Goal: Find specific page/section: Find specific page/section

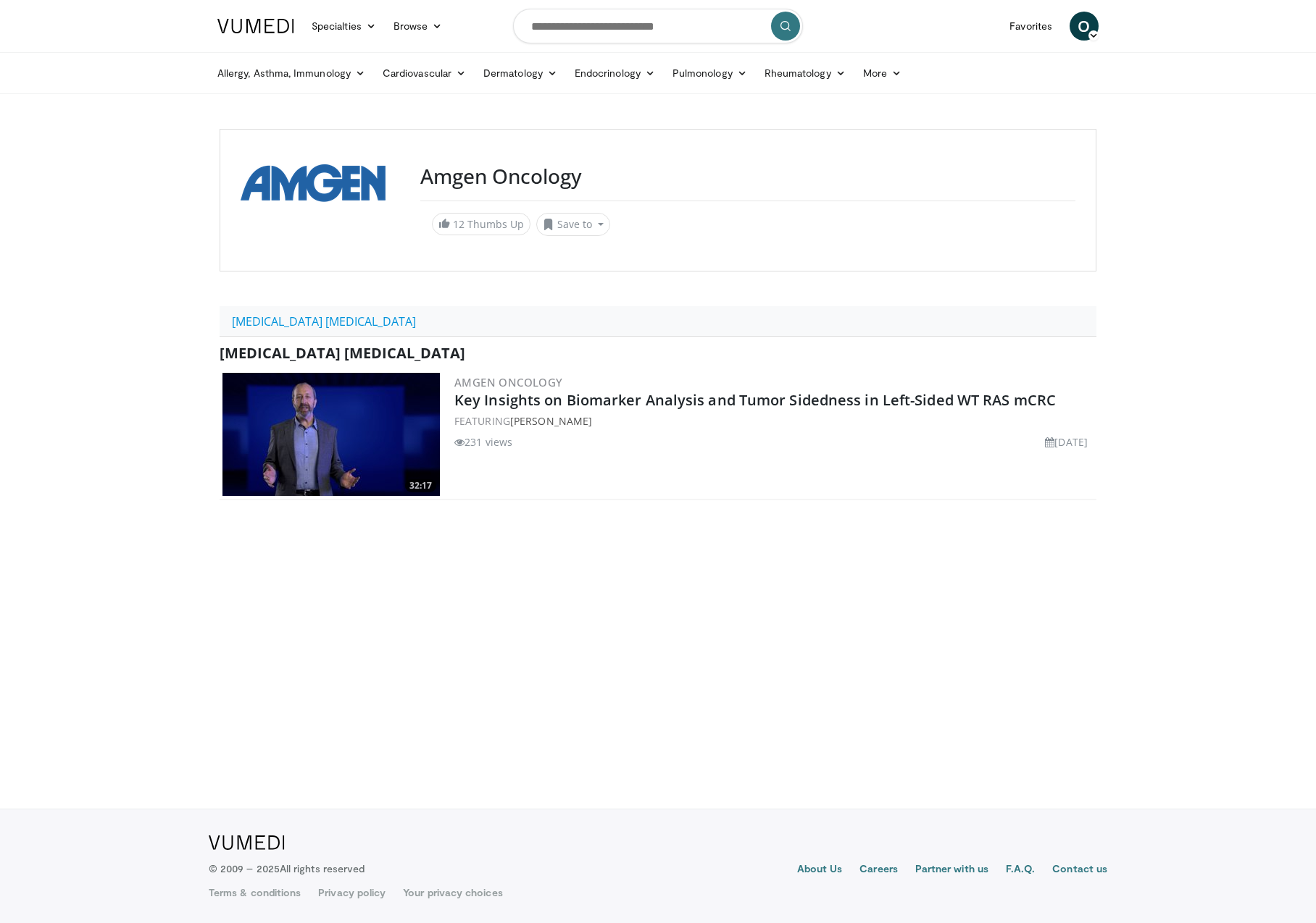
click at [182, 200] on body "Specialties Adult & Family Medicine Allergy, Asthma, Immunology Anesthesiology …" at bounding box center [658, 462] width 1316 height 923
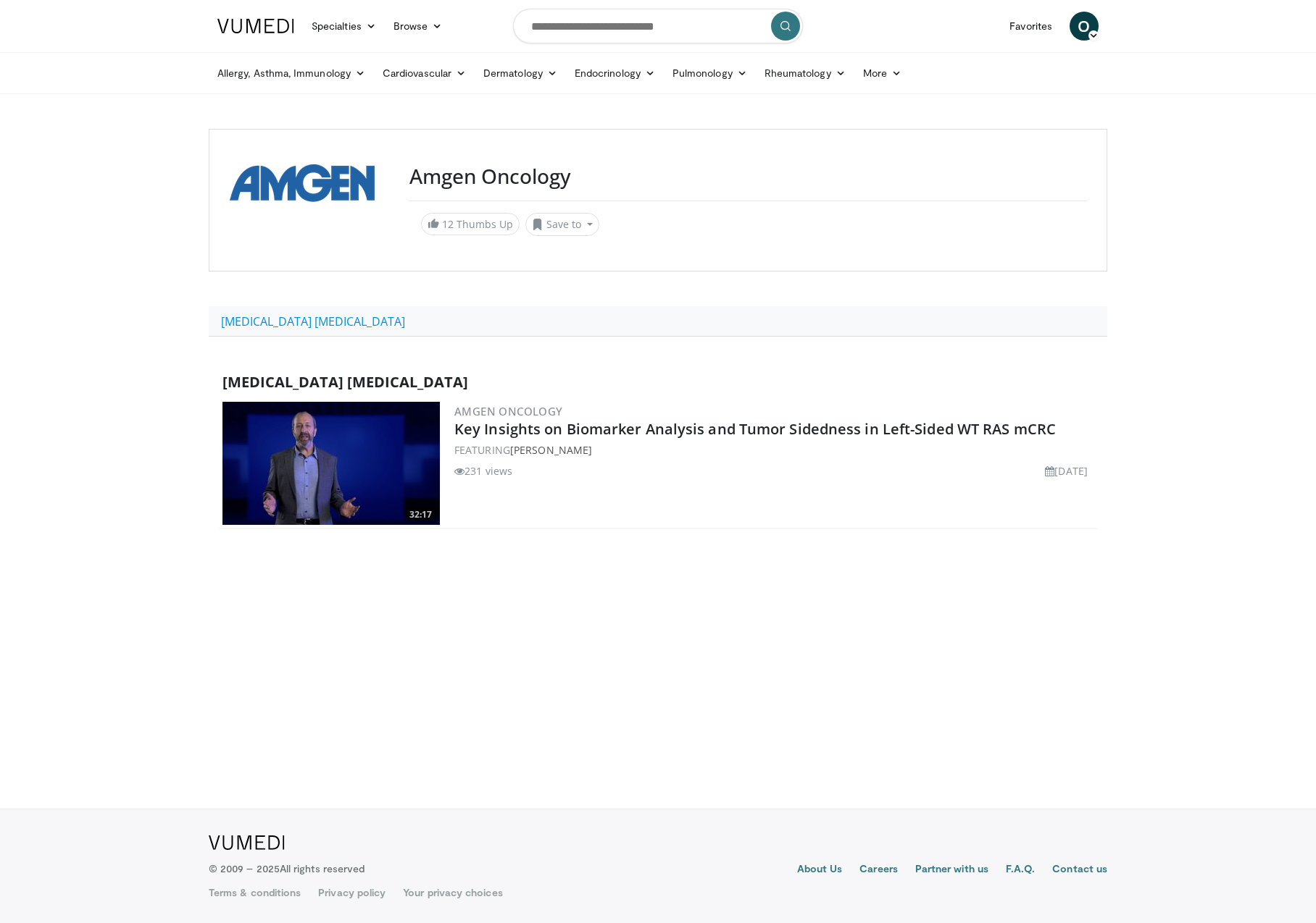
click at [758, 720] on body "Specialties Adult & Family Medicine Allergy, [MEDICAL_DATA], Immunology Anesthe…" at bounding box center [658, 462] width 1316 height 923
